Goal: Information Seeking & Learning: Learn about a topic

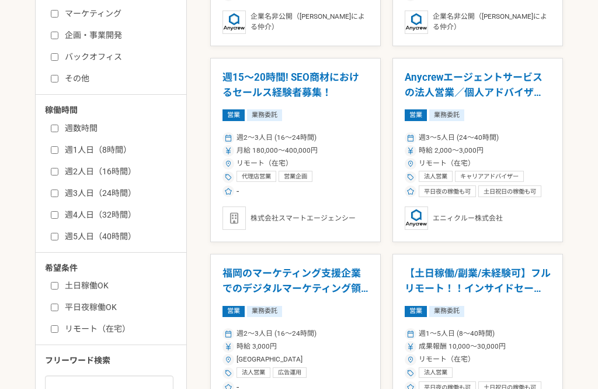
scroll to position [447, 0]
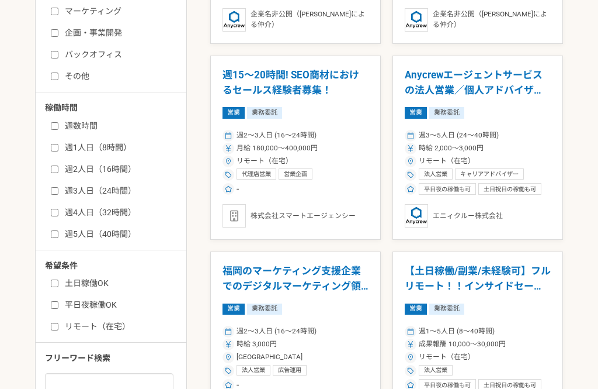
click at [58, 280] on input "土日稼働OK" at bounding box center [55, 283] width 8 height 8
checkbox input "true"
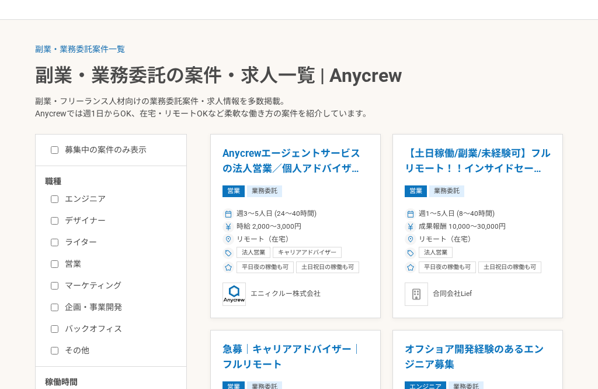
scroll to position [172, 0]
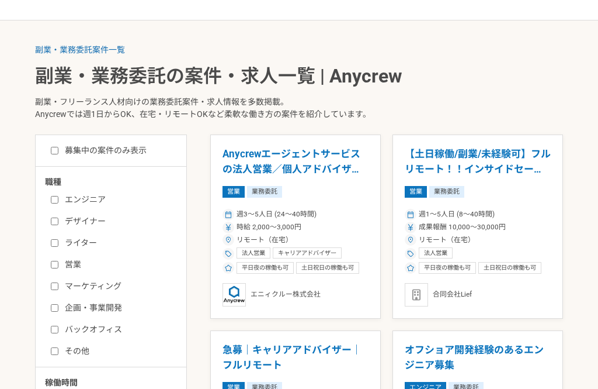
click at [53, 196] on input "エンジニア" at bounding box center [55, 200] width 8 height 8
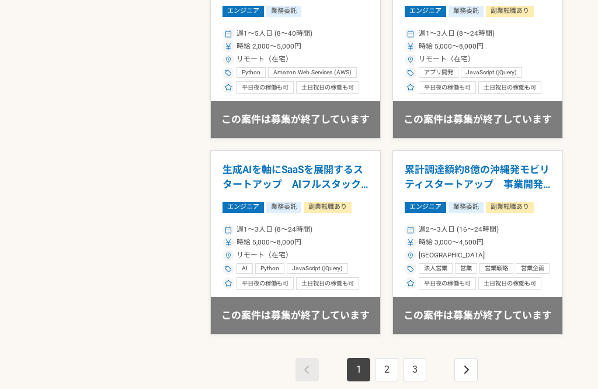
scroll to position [1923, 0]
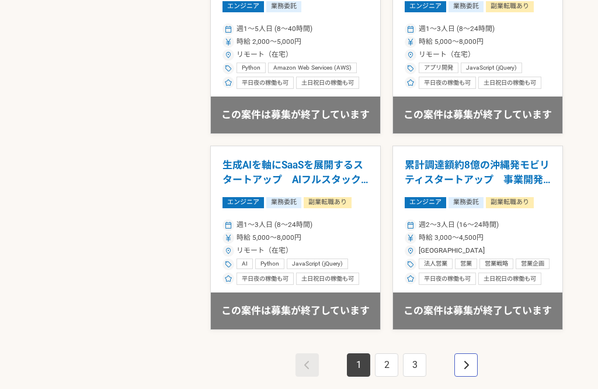
click at [476, 353] on link "pagination" at bounding box center [466, 364] width 23 height 23
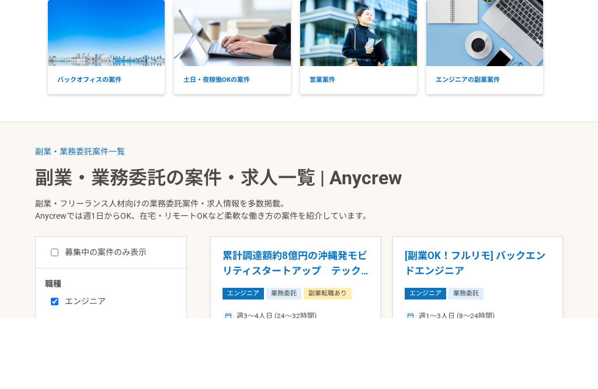
scroll to position [144, 0]
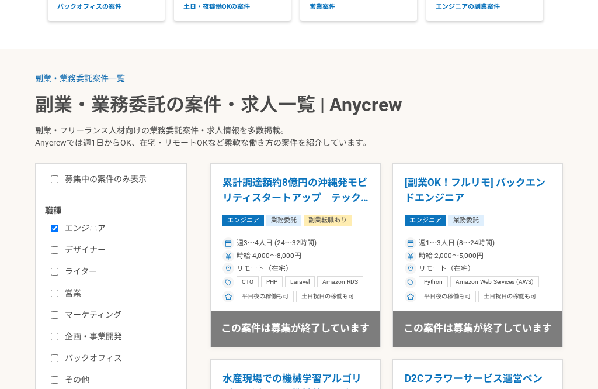
click at [52, 224] on input "エンジニア" at bounding box center [55, 228] width 8 height 8
checkbox input "false"
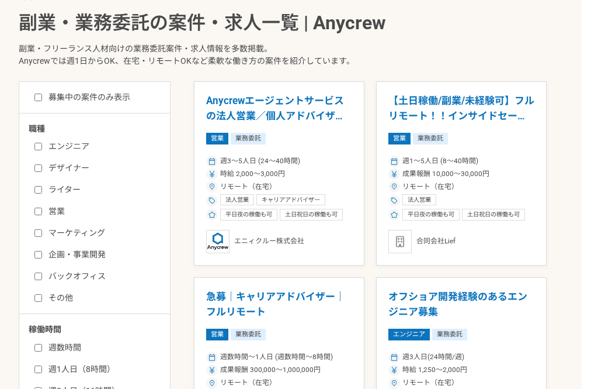
scroll to position [226, 16]
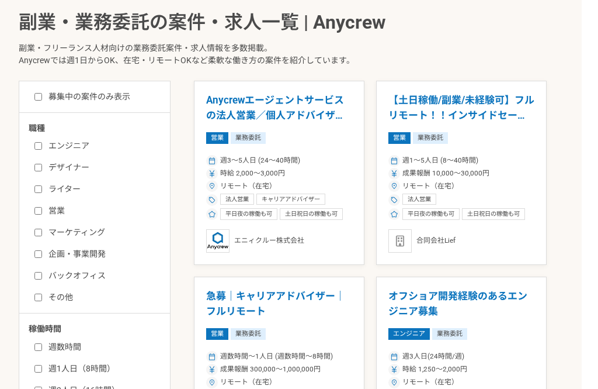
click at [35, 272] on input "バックオフィス" at bounding box center [38, 276] width 8 height 8
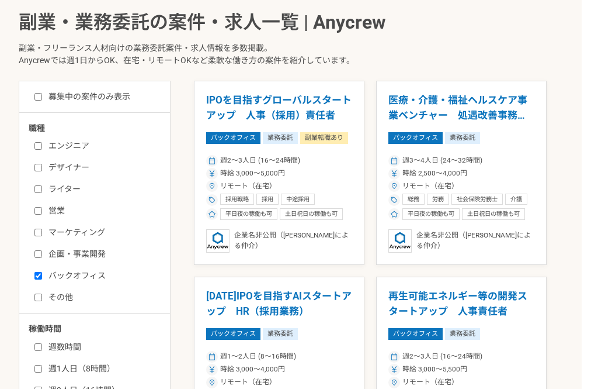
scroll to position [226, 16]
click at [37, 274] on input "バックオフィス" at bounding box center [38, 276] width 8 height 8
checkbox input "false"
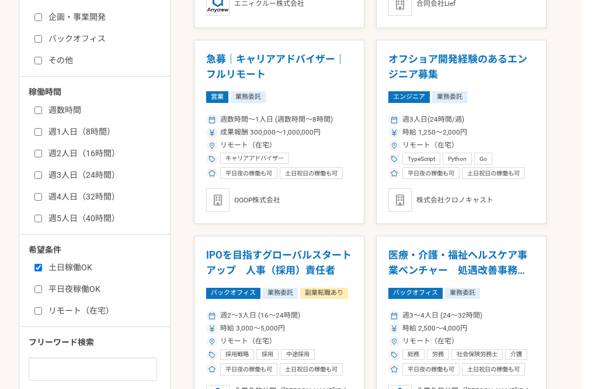
scroll to position [486, 16]
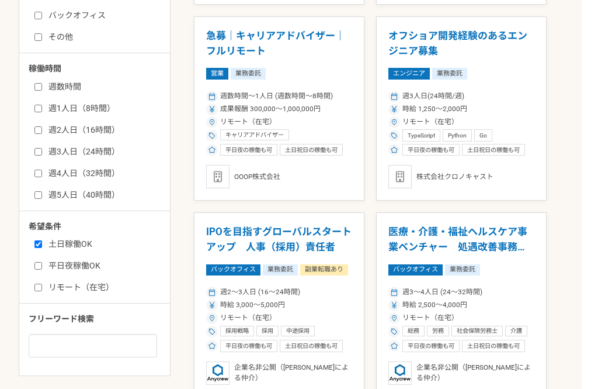
click at [40, 241] on input "土日稼働OK" at bounding box center [38, 245] width 8 height 8
checkbox input "false"
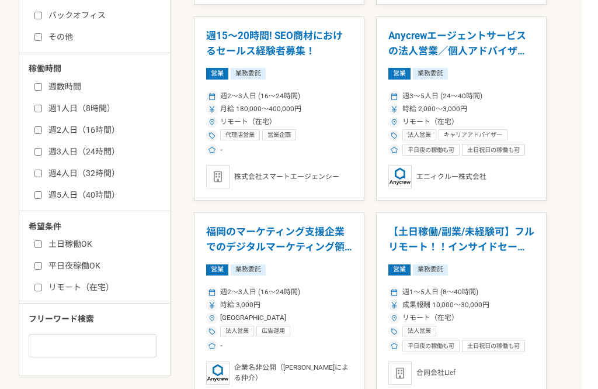
scroll to position [486, 16]
click at [36, 286] on input "リモート（在宅）" at bounding box center [38, 287] width 8 height 8
checkbox input "true"
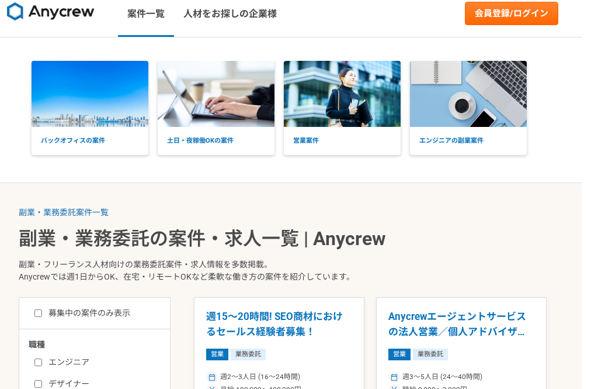
scroll to position [0, 16]
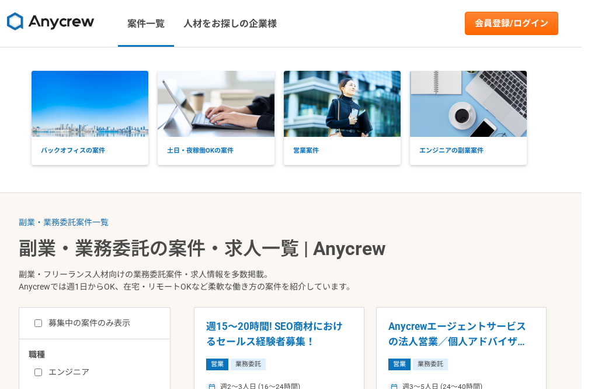
click at [40, 21] on img at bounding box center [51, 21] width 88 height 19
